Goal: Information Seeking & Learning: Learn about a topic

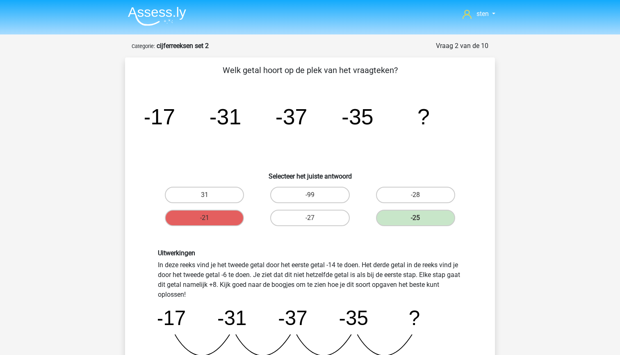
click at [161, 12] on img at bounding box center [157, 16] width 58 height 19
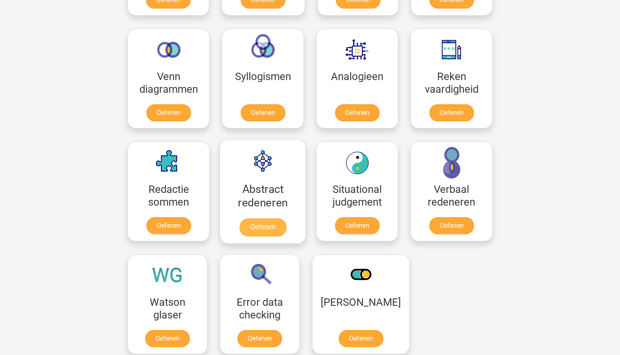
scroll to position [487, 0]
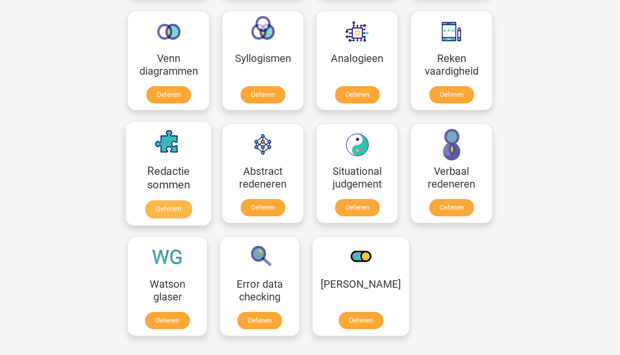
click at [173, 200] on link "Oefenen" at bounding box center [168, 209] width 47 height 18
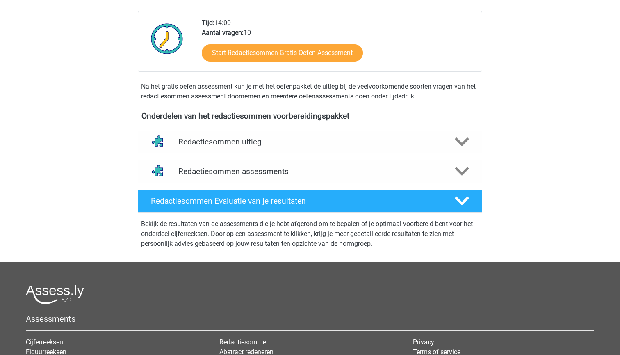
scroll to position [181, 0]
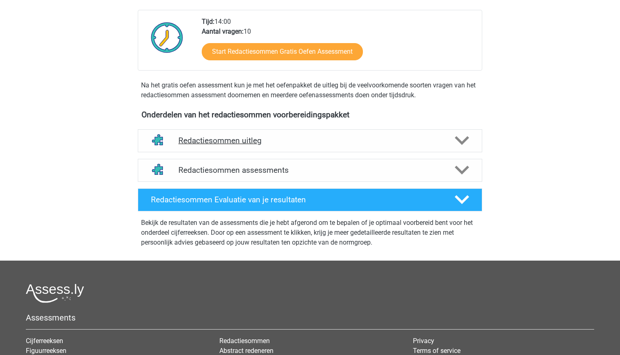
click at [463, 145] on polygon at bounding box center [462, 140] width 14 height 9
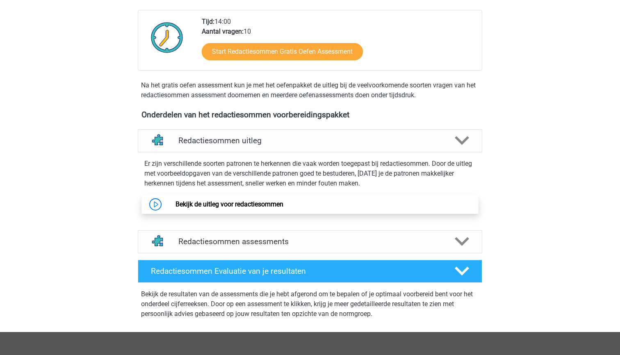
click at [279, 208] on link "Bekijk de uitleg voor redactiesommen" at bounding box center [230, 204] width 108 height 8
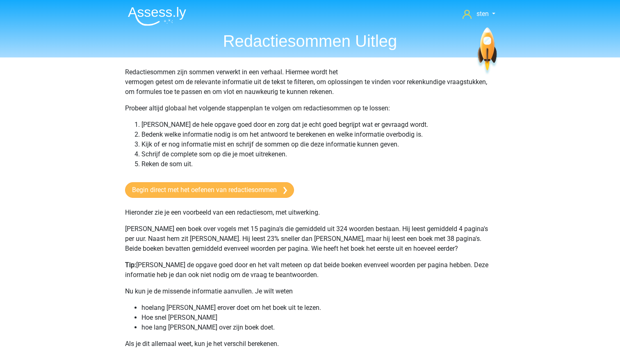
click at [250, 188] on link "Begin direct met het oefenen van redactiesommen" at bounding box center [209, 190] width 169 height 16
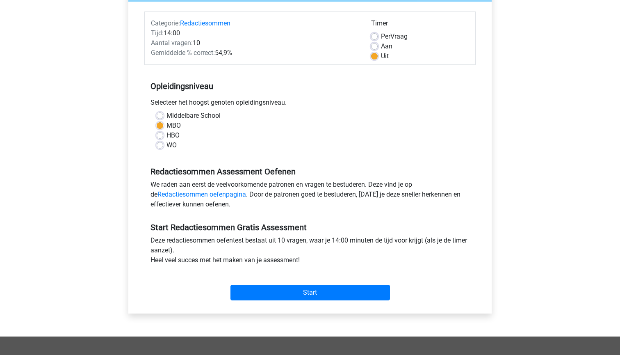
scroll to position [98, 0]
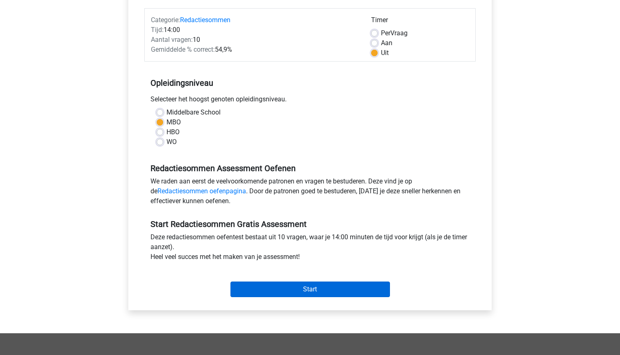
click at [309, 293] on input "Start" at bounding box center [310, 289] width 160 height 16
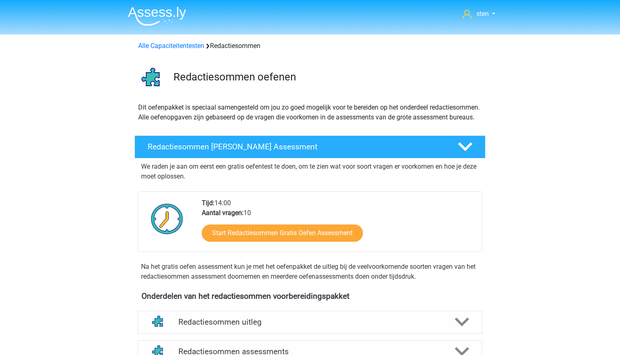
scroll to position [181, 0]
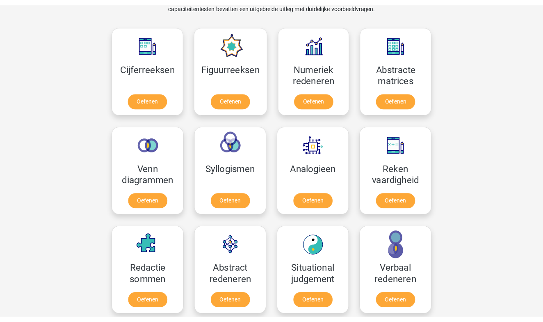
scroll to position [341, 0]
